Goal: Information Seeking & Learning: Learn about a topic

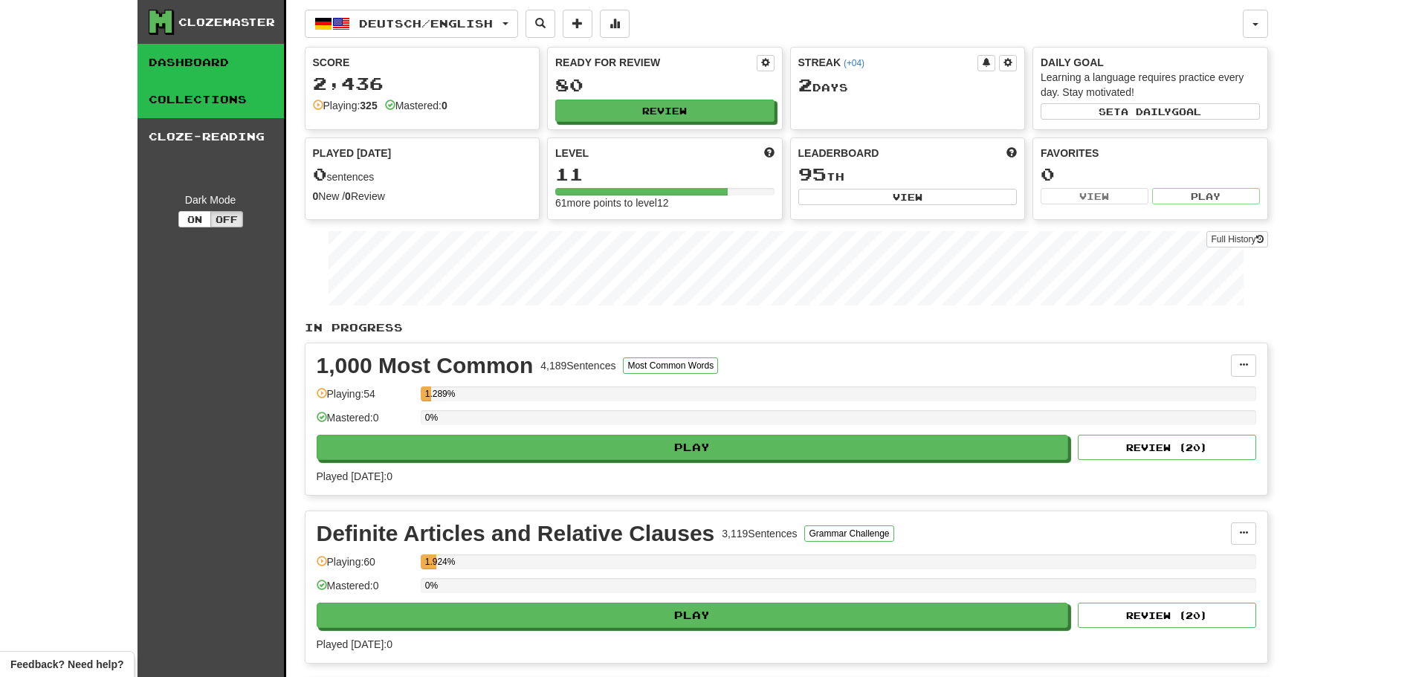
click at [165, 89] on link "Collections" at bounding box center [211, 99] width 146 height 37
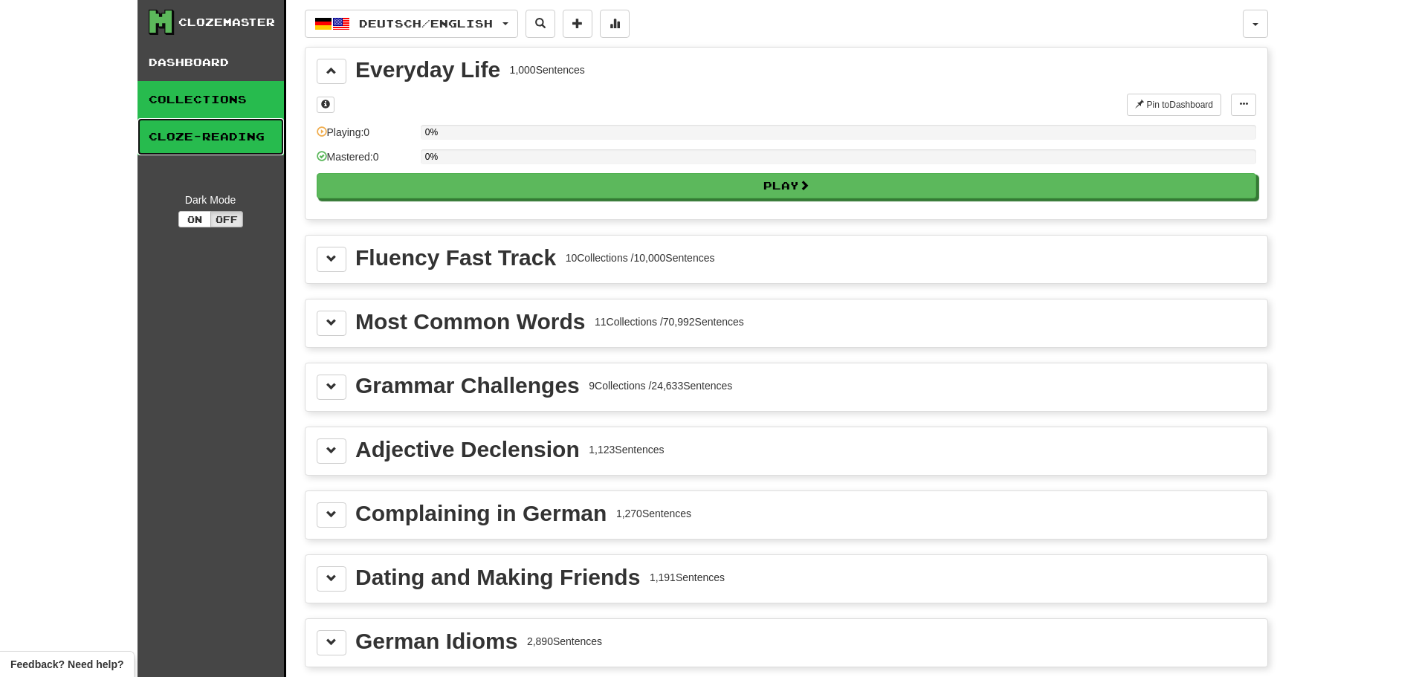
click at [207, 143] on link "Cloze-Reading" at bounding box center [211, 136] width 146 height 37
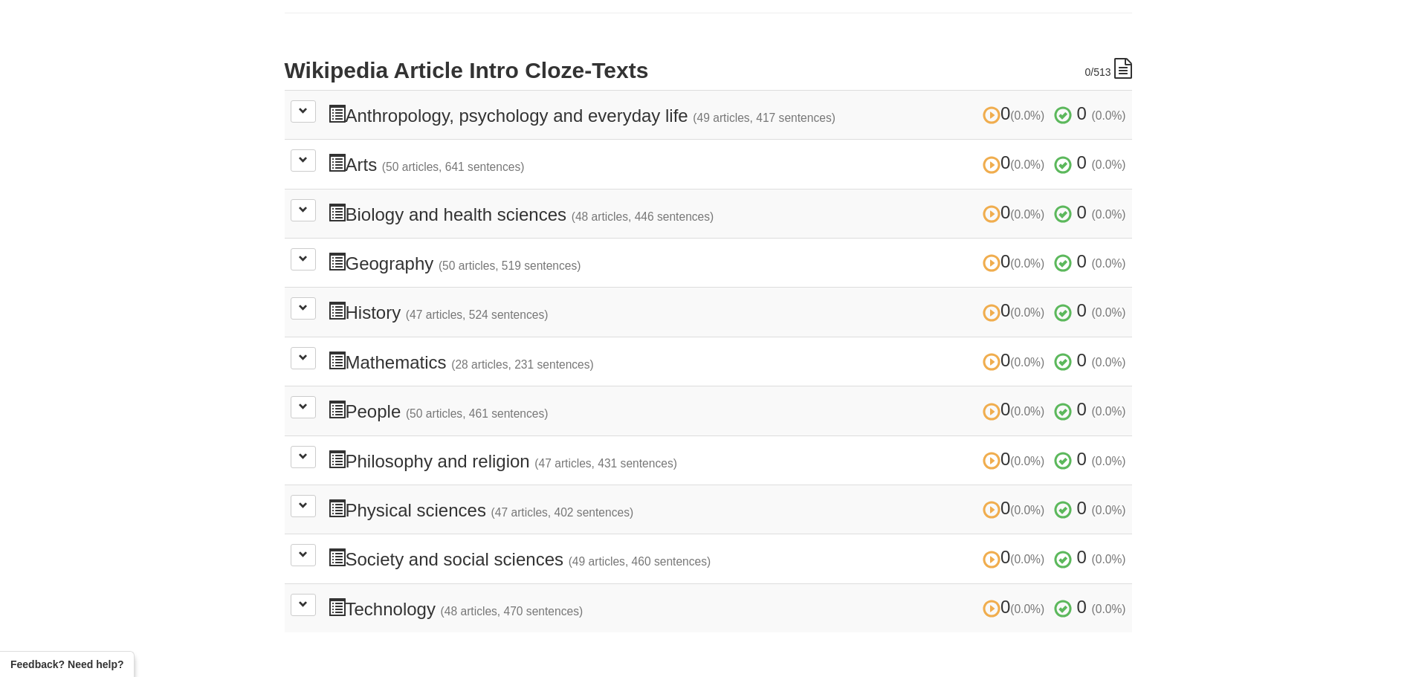
scroll to position [297, 0]
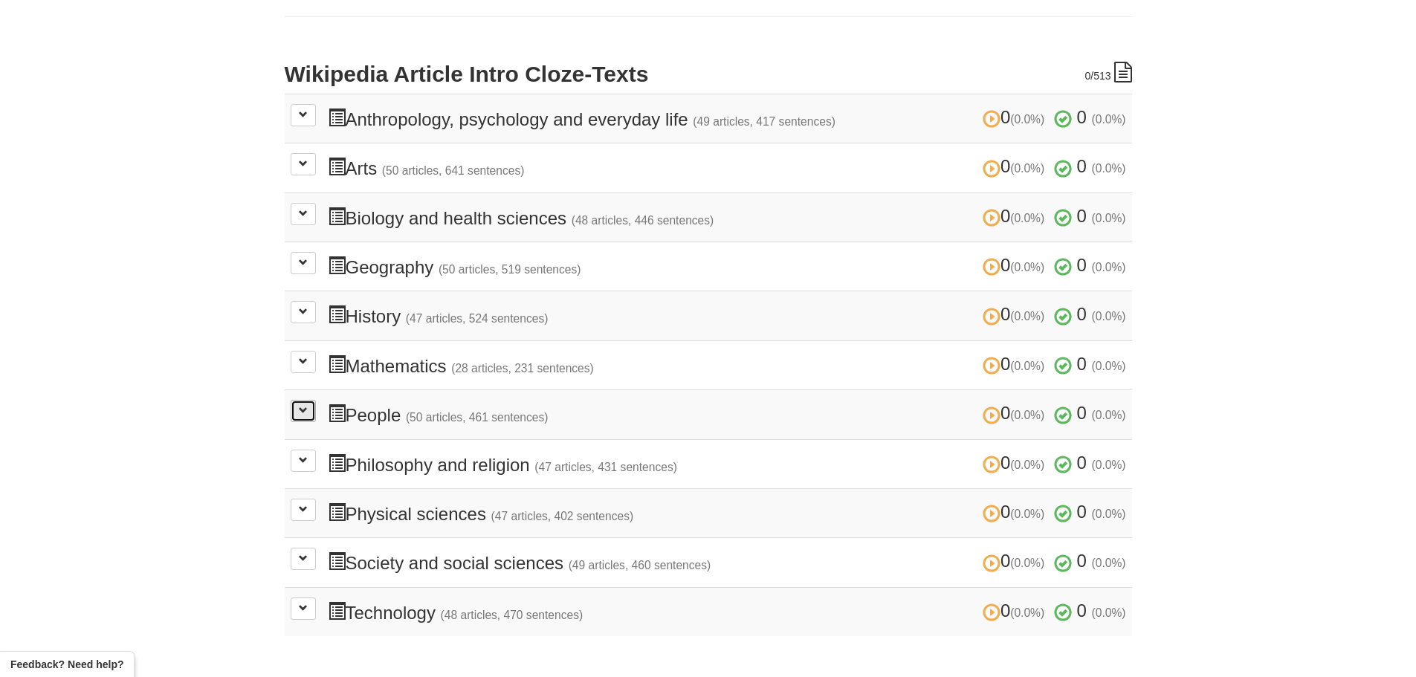
click at [303, 416] on button at bounding box center [303, 411] width 25 height 22
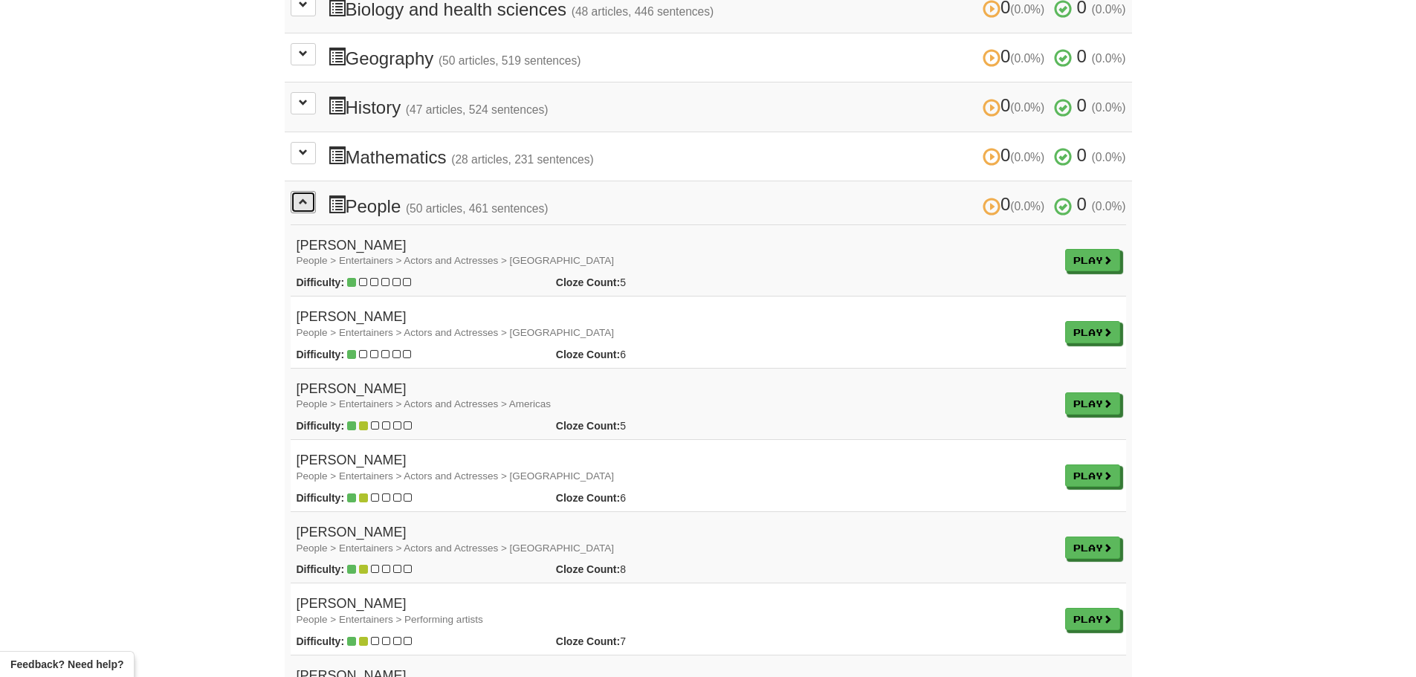
scroll to position [520, 0]
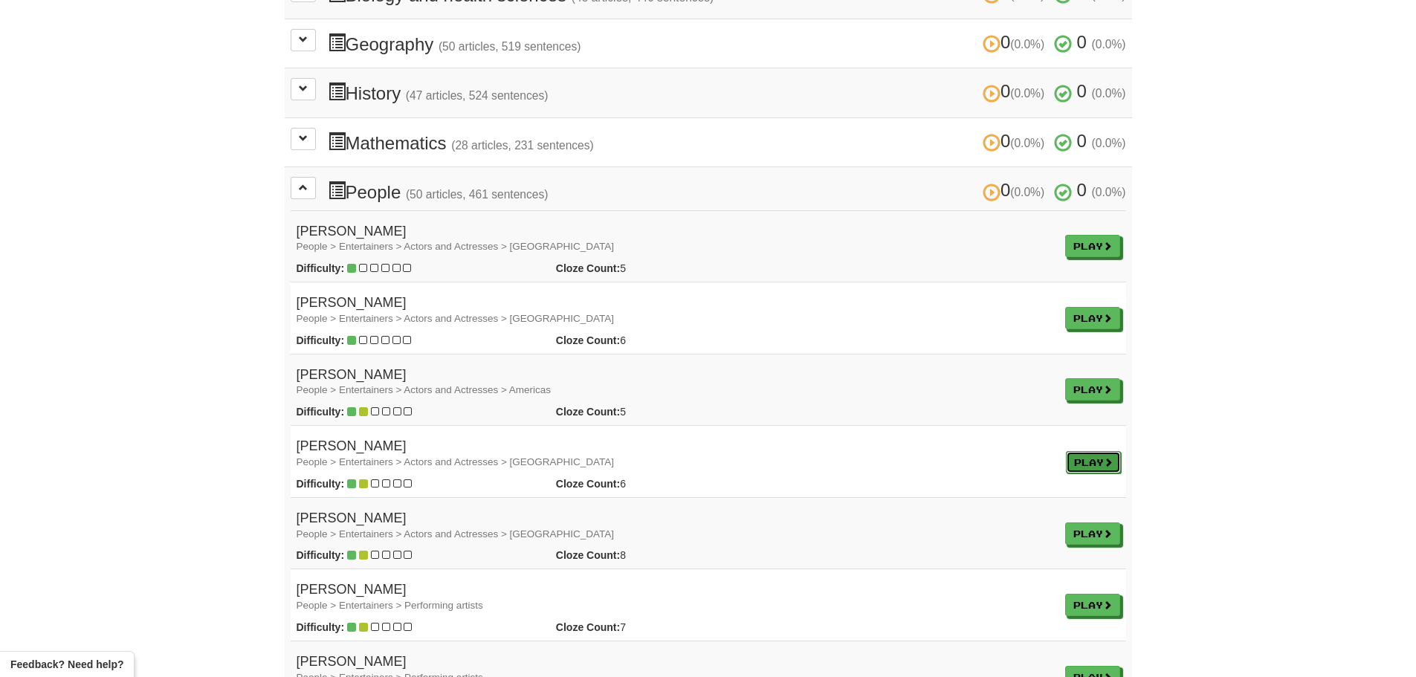
click at [1082, 465] on link "Play" at bounding box center [1093, 462] width 55 height 22
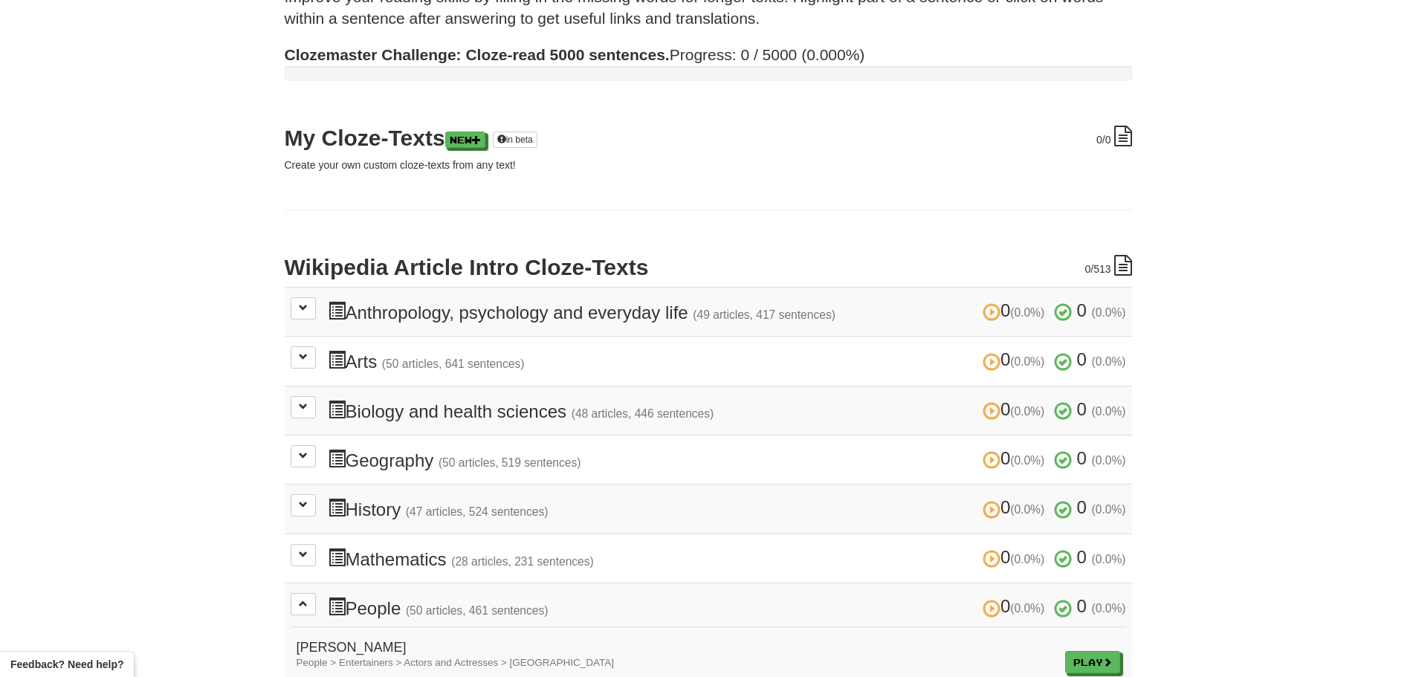
scroll to position [297, 0]
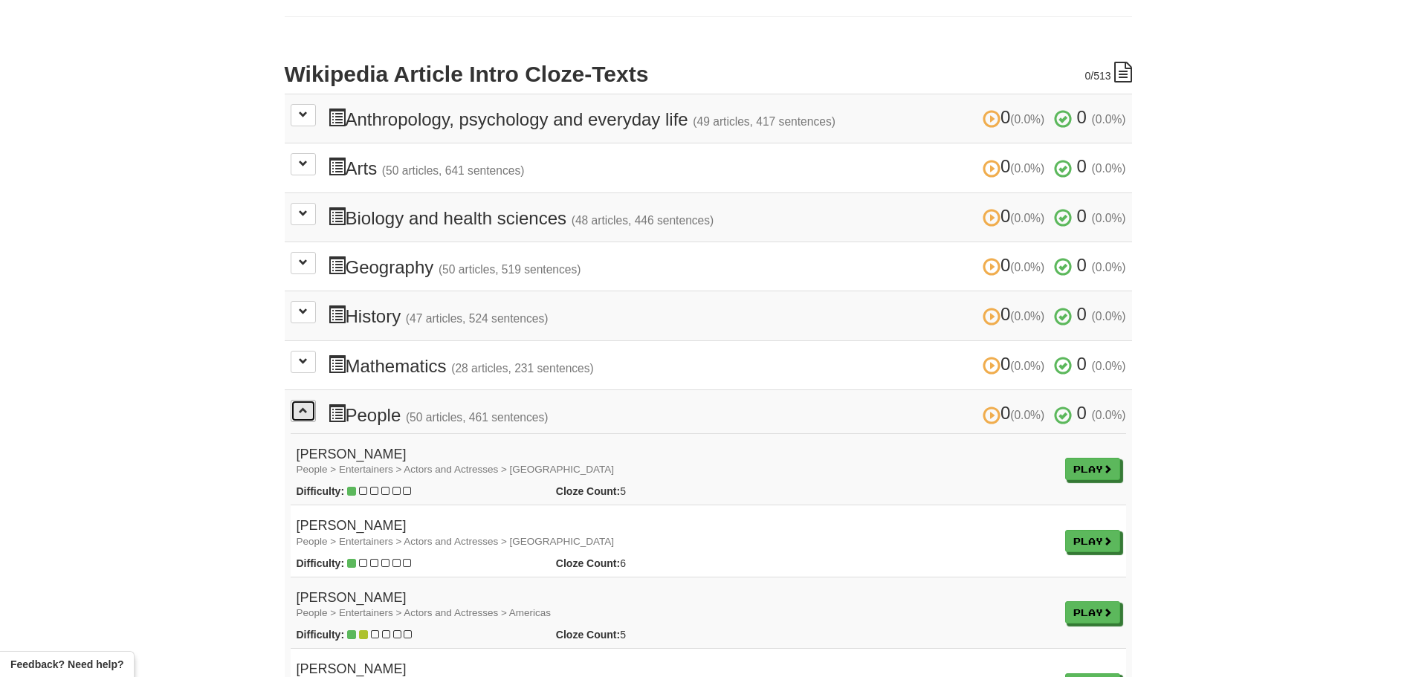
click at [299, 415] on span at bounding box center [303, 410] width 9 height 9
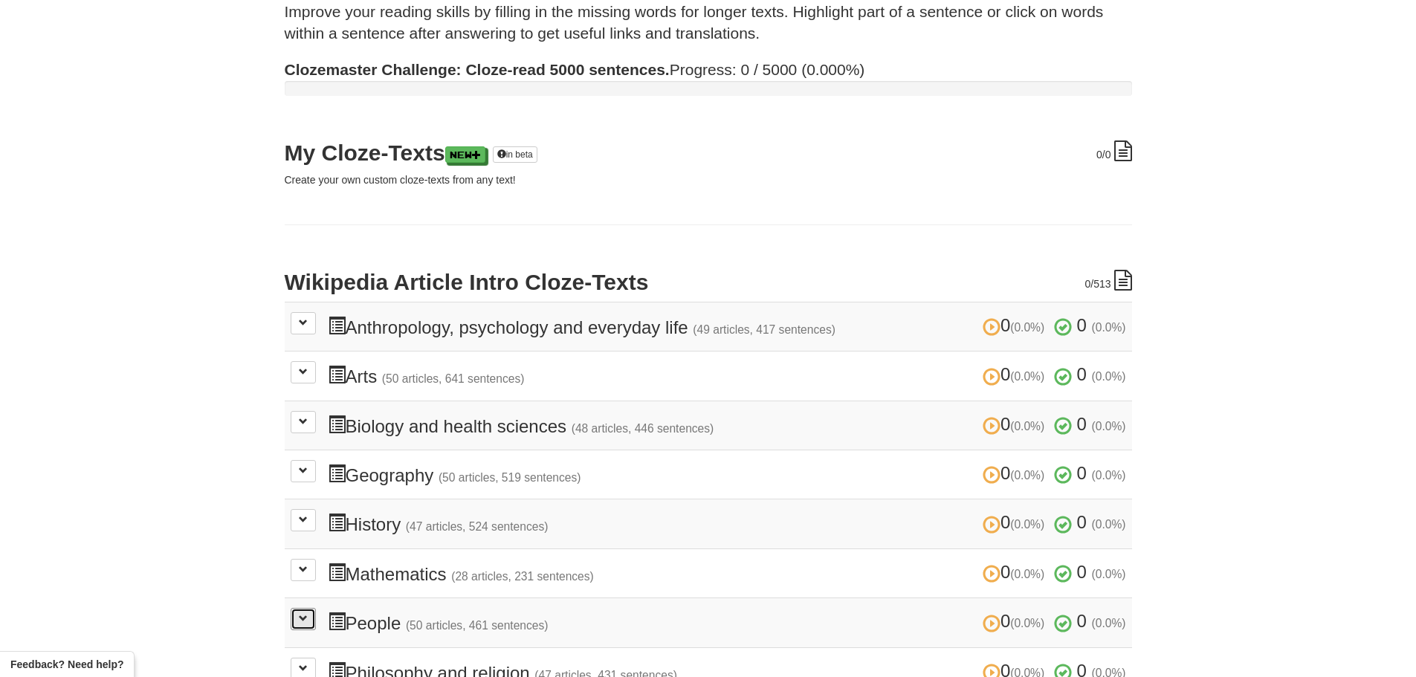
scroll to position [0, 0]
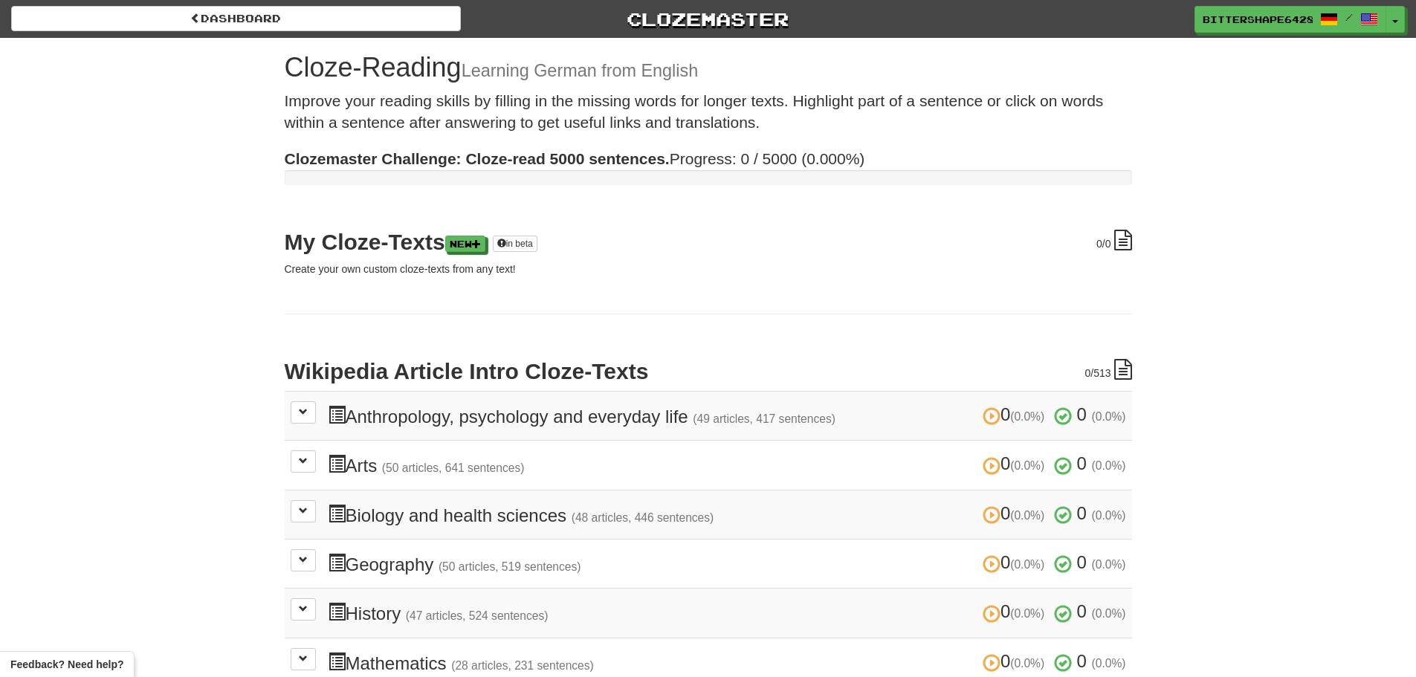
click at [183, 42] on div "Dashboard Clozemaster BitterShape6428 / Toggle Dropdown Dashboard Leaderboard A…" at bounding box center [708, 474] width 1416 height 949
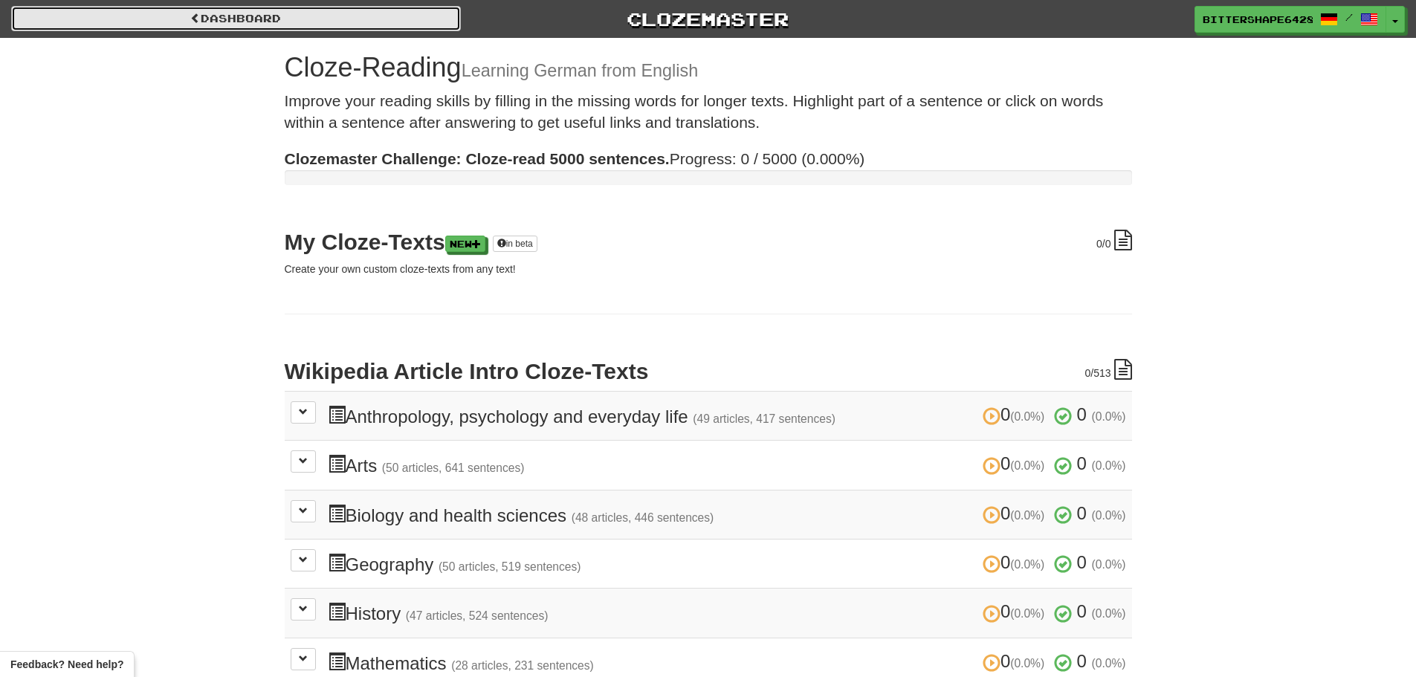
click at [191, 19] on span at bounding box center [195, 18] width 10 height 10
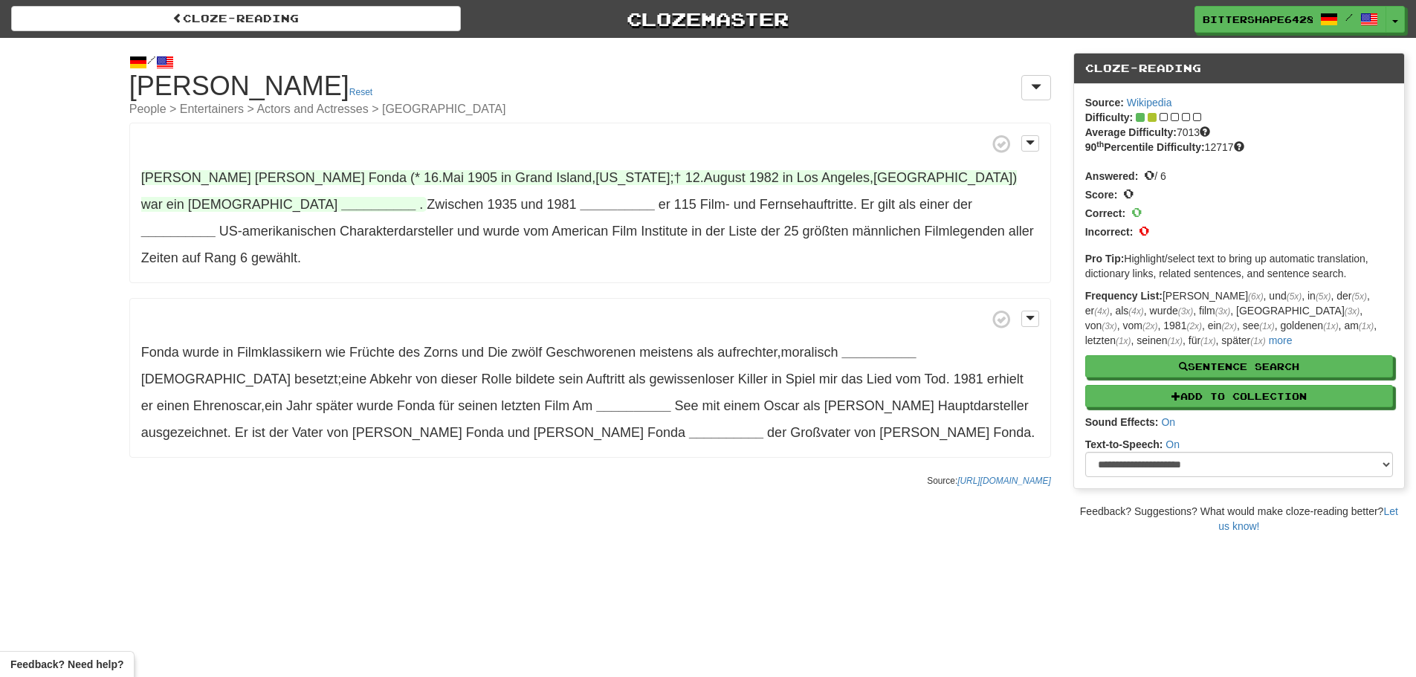
click at [341, 206] on strong "__________" at bounding box center [378, 204] width 74 height 15
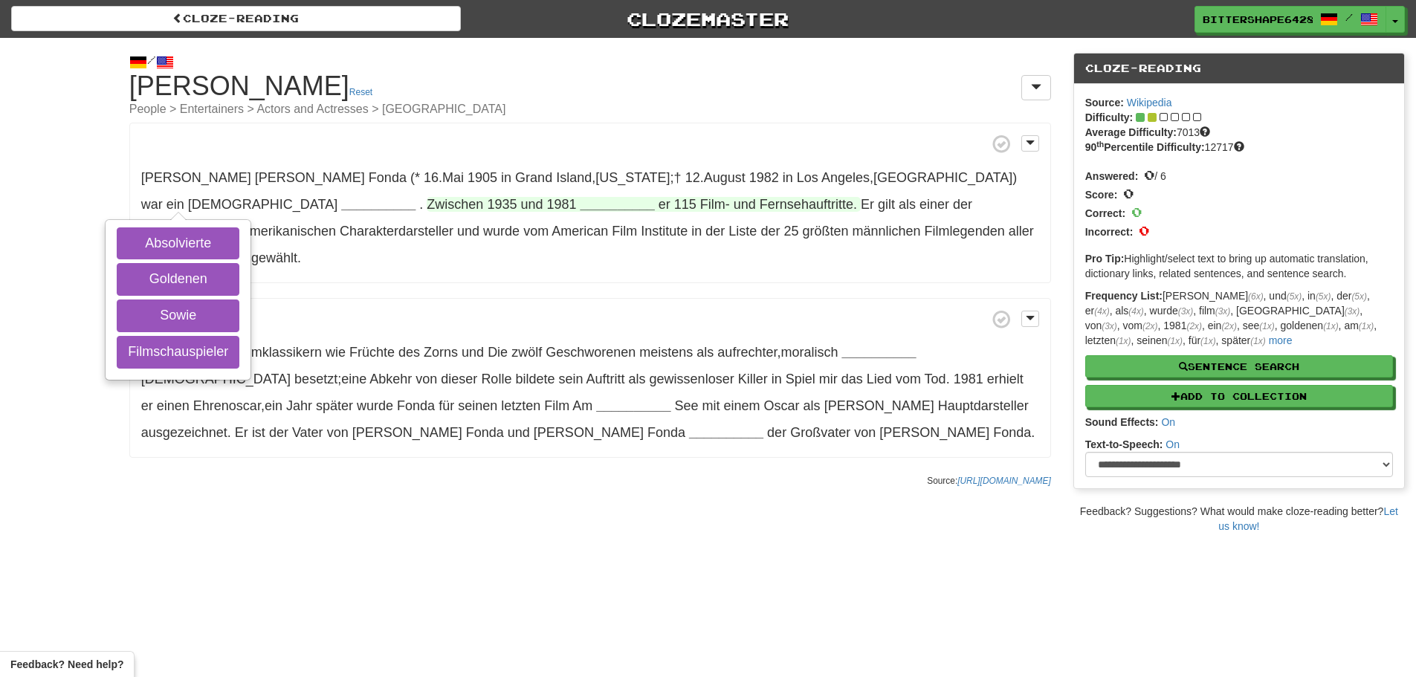
click at [581, 207] on strong "__________" at bounding box center [618, 204] width 74 height 15
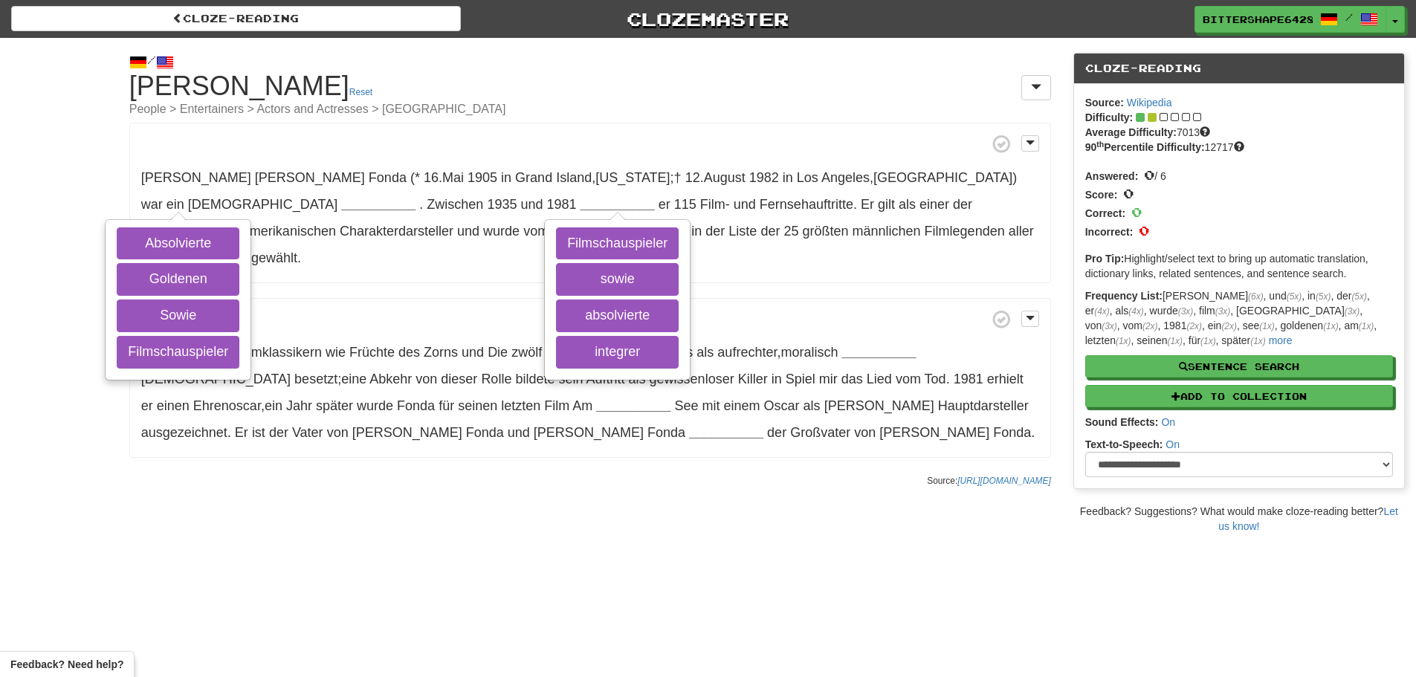
click at [562, 260] on div "Henry Jaynes Fonda (* 16 . Mai 1905 in Grand Island , Nebraska ; † 12 . August …" at bounding box center [590, 290] width 922 height 335
